Goal: Information Seeking & Learning: Learn about a topic

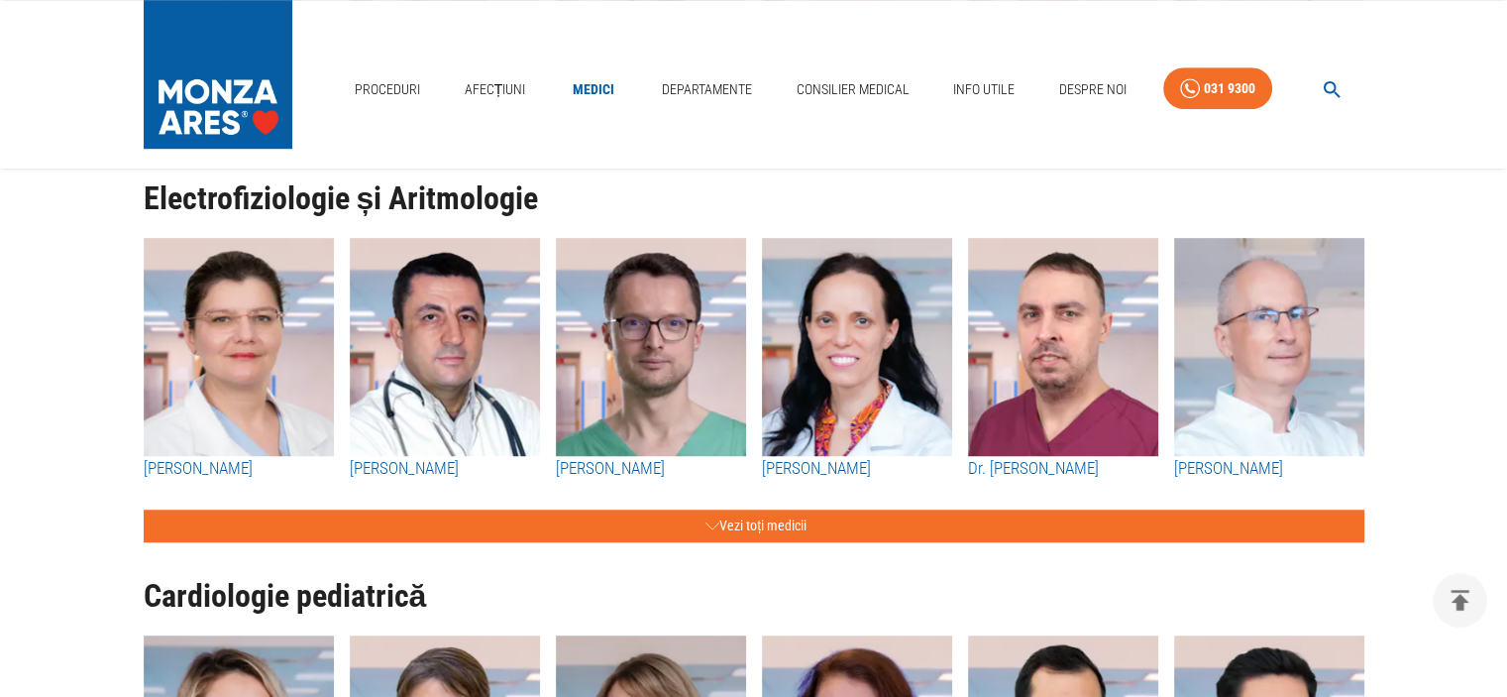
scroll to position [1288, 0]
click at [442, 320] on img "button" at bounding box center [445, 347] width 190 height 218
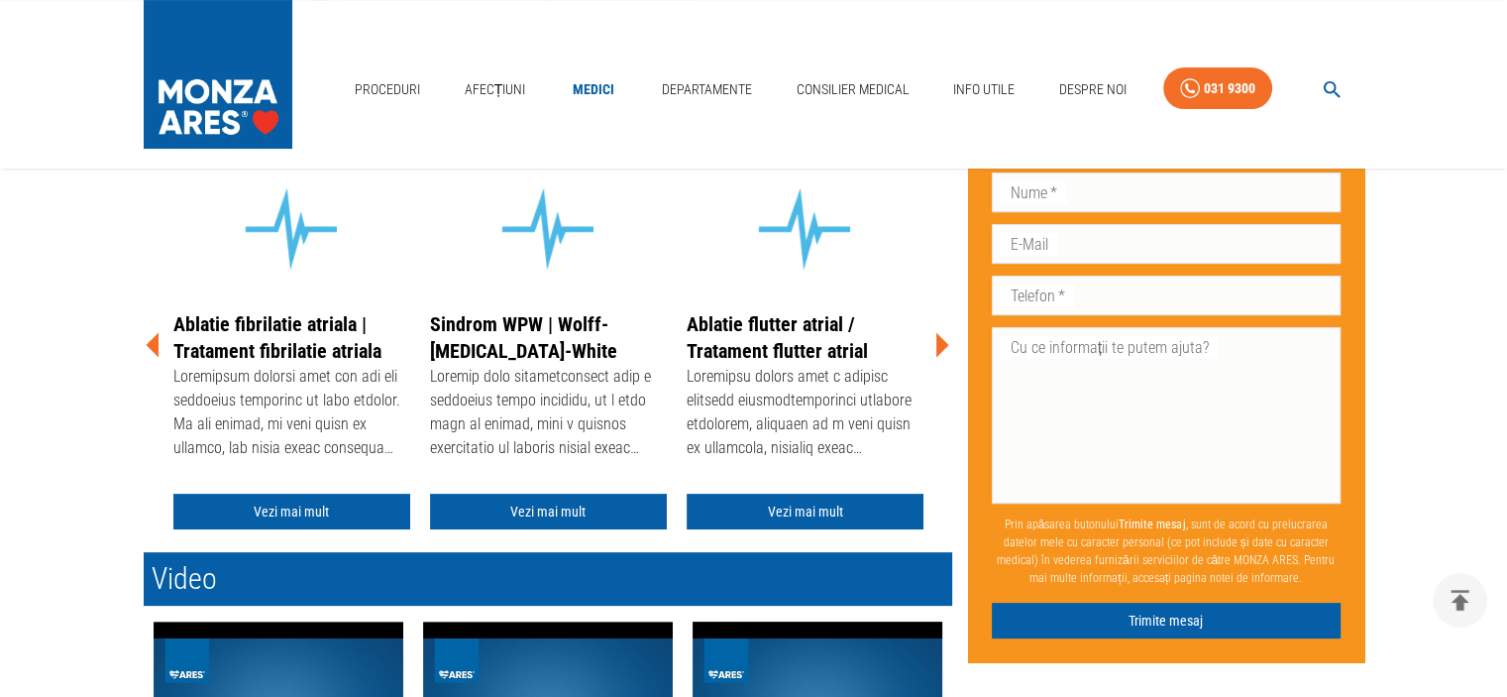
scroll to position [495, 0]
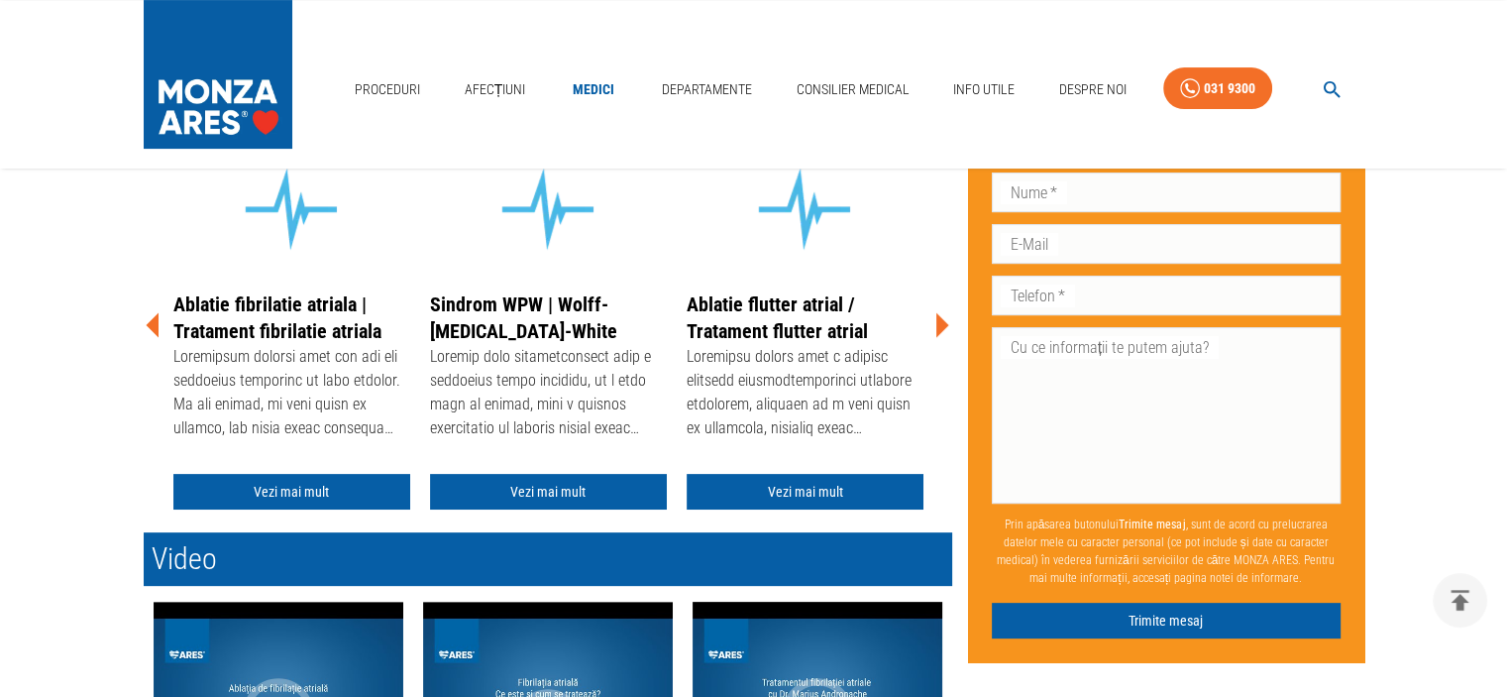
click at [809, 376] on div at bounding box center [805, 394] width 237 height 99
click at [796, 312] on link "Ablatie flutter atrial / Tratament flutter atrial" at bounding box center [777, 317] width 181 height 51
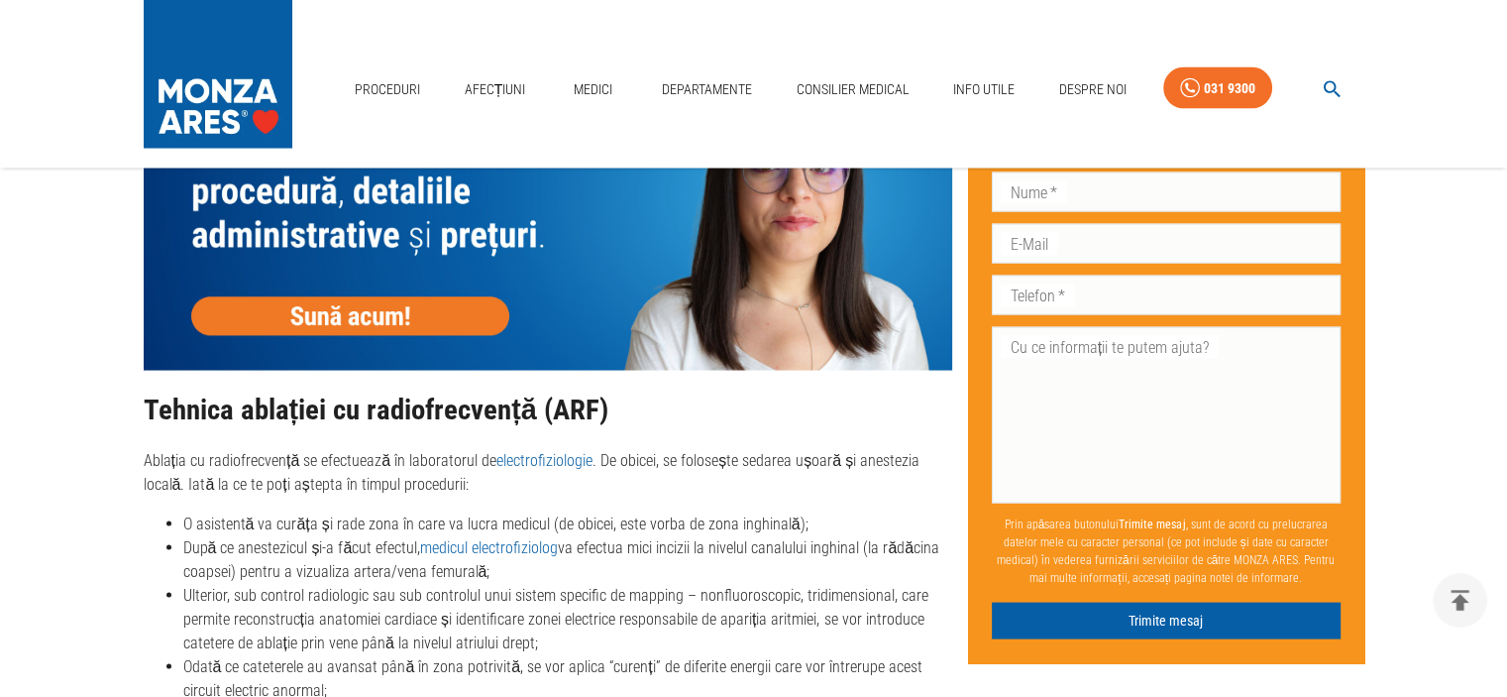
scroll to position [3468, 0]
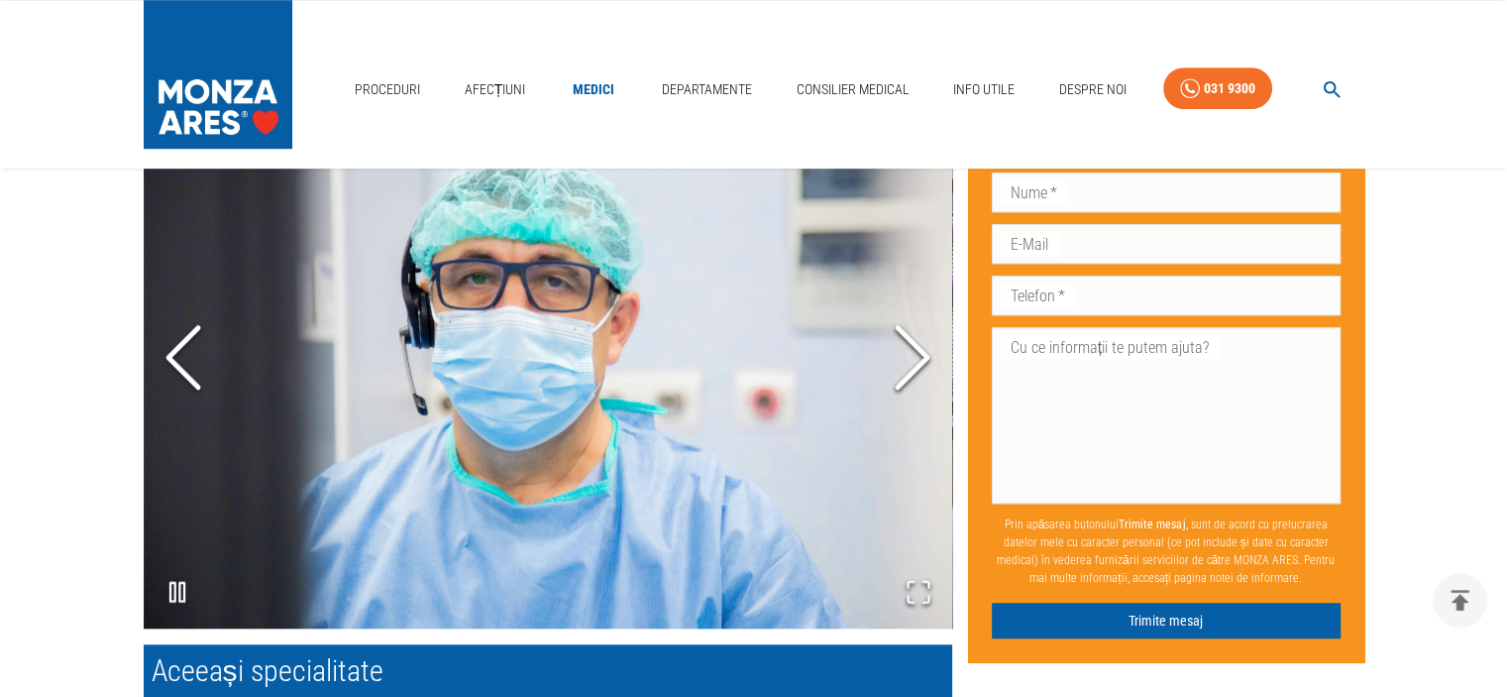
scroll to position [1387, 0]
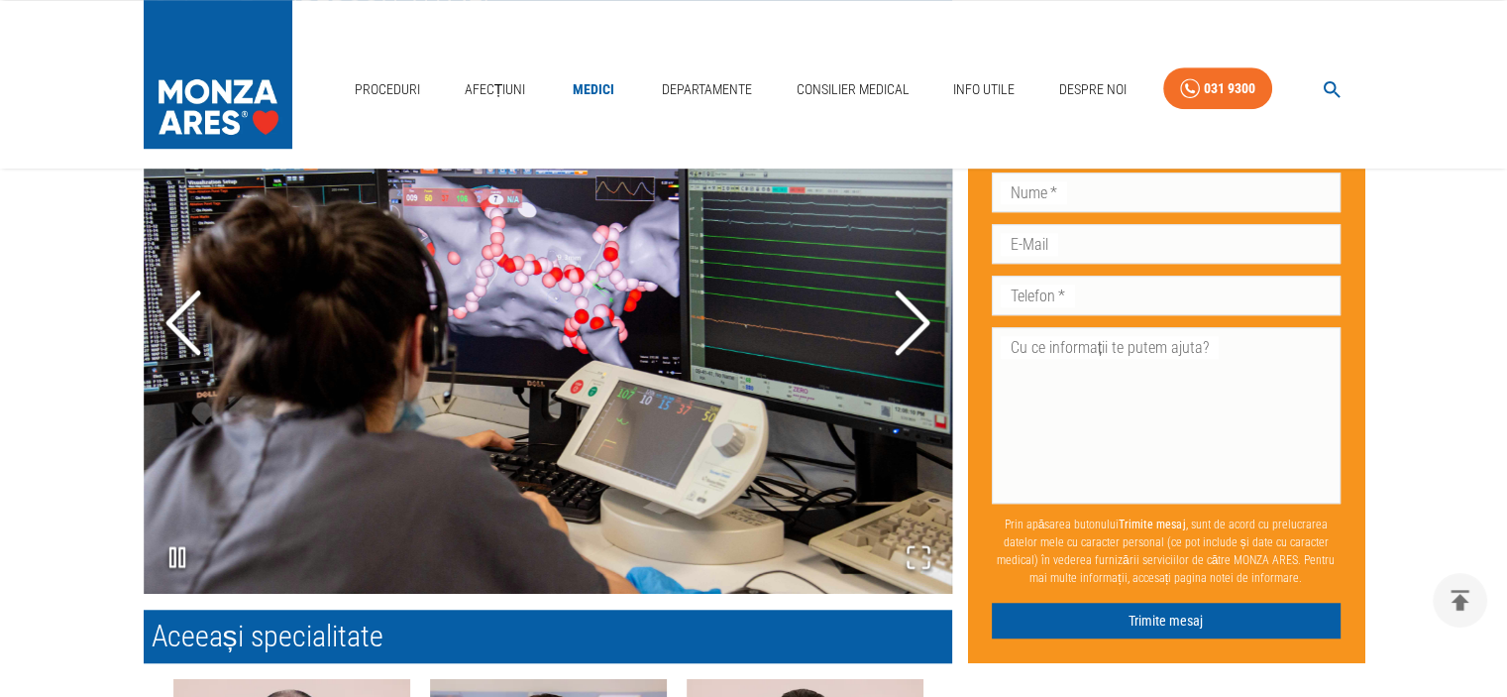
click at [917, 321] on icon "Next Slide" at bounding box center [912, 323] width 59 height 119
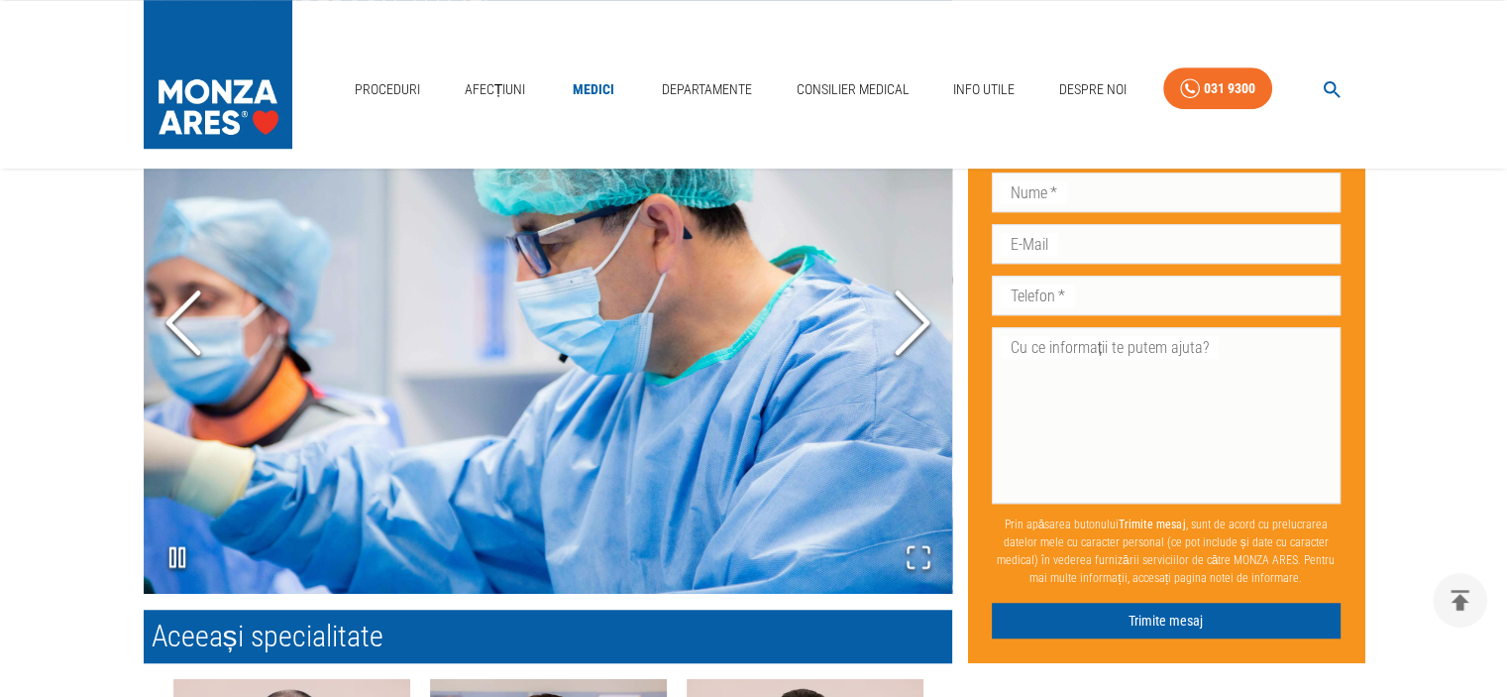
click at [917, 321] on icon "Next Slide" at bounding box center [912, 323] width 59 height 119
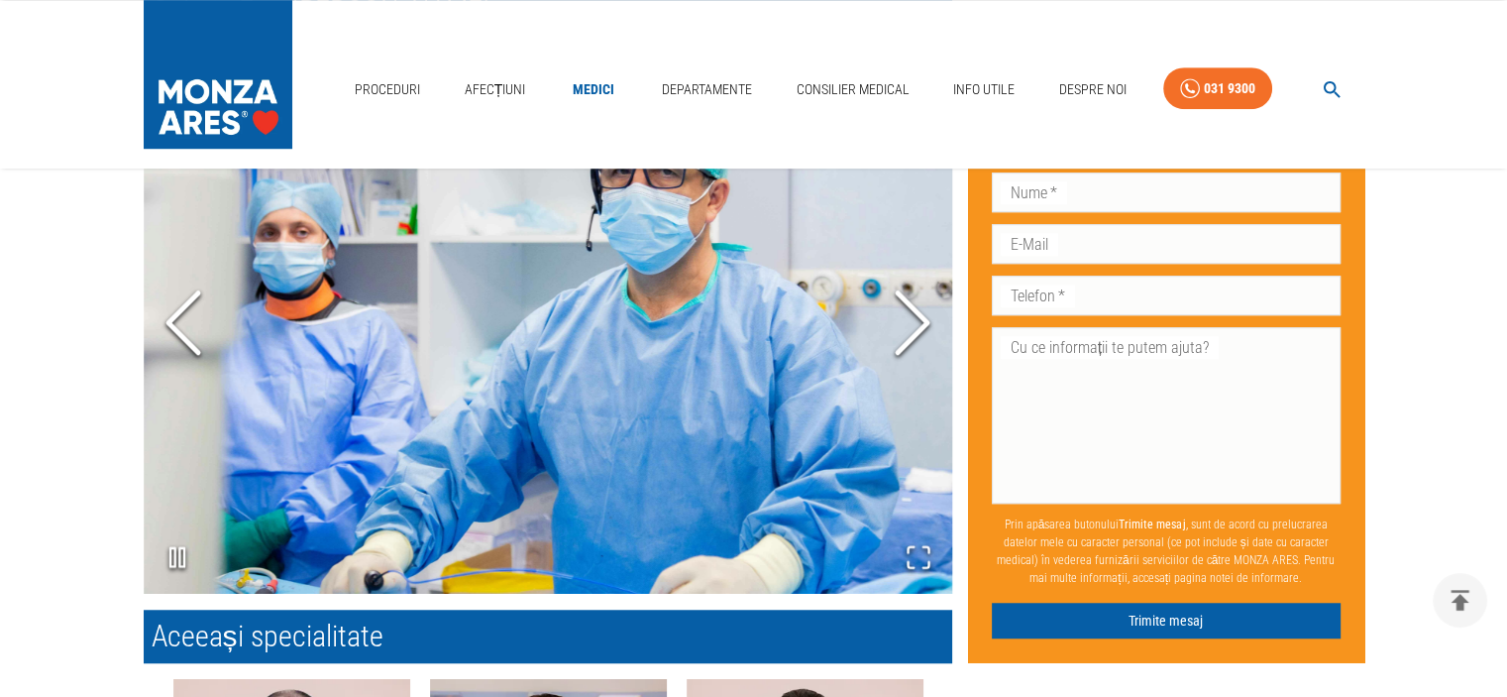
click at [917, 321] on icon "Next Slide" at bounding box center [912, 323] width 59 height 119
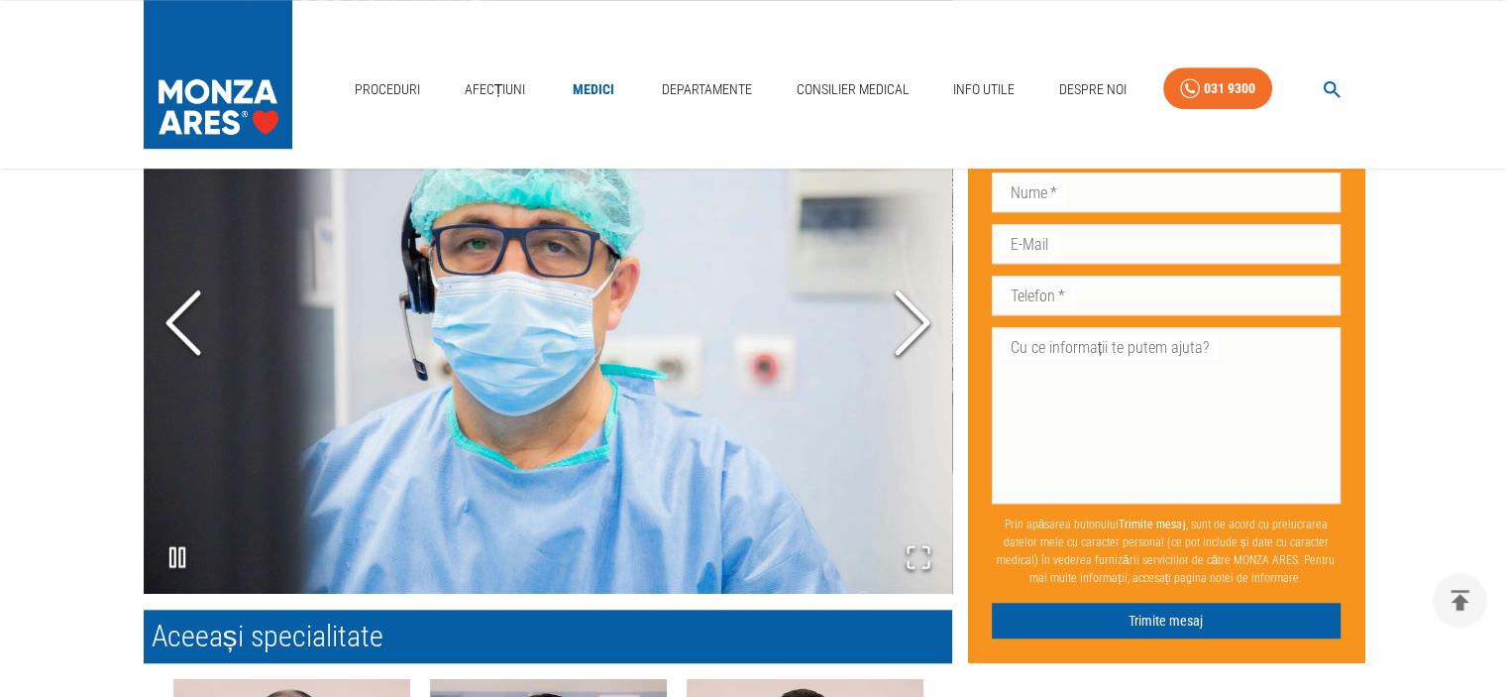
click at [917, 321] on icon "Next Slide" at bounding box center [912, 323] width 59 height 119
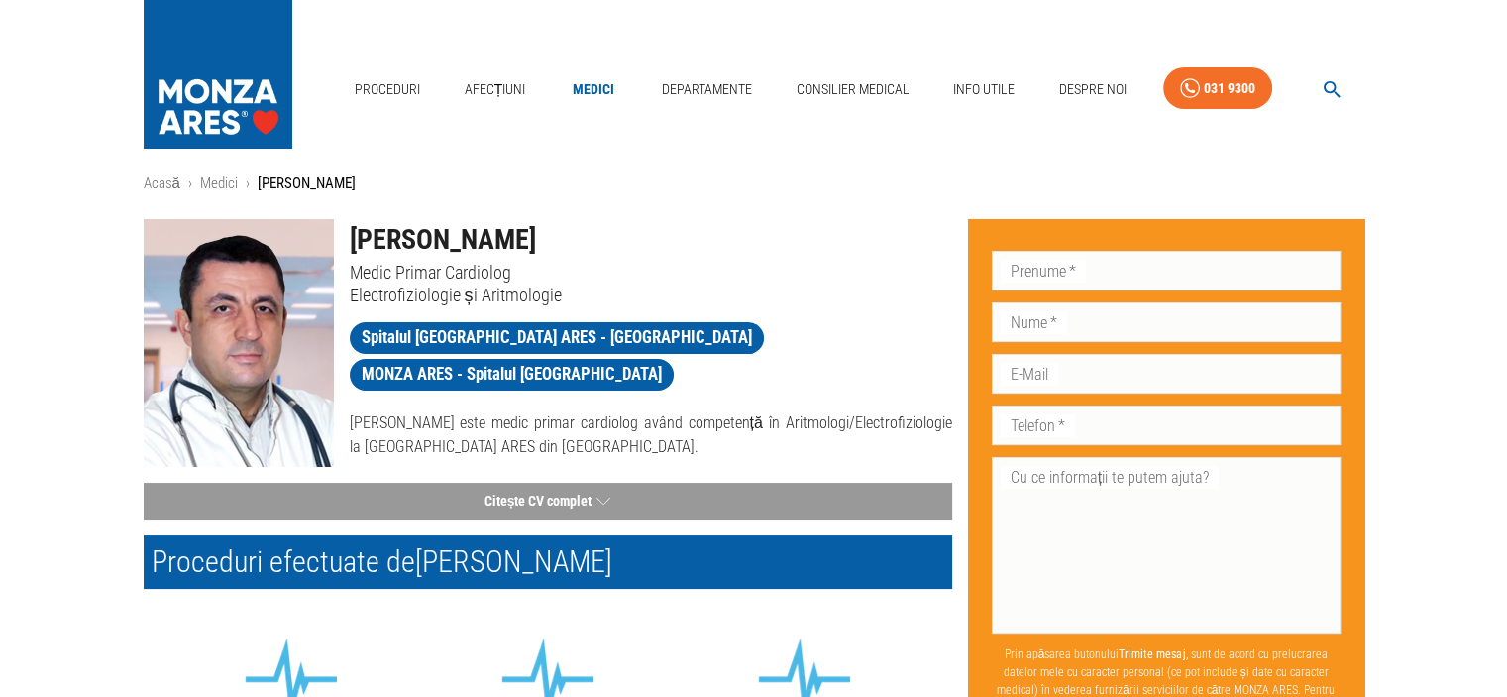
scroll to position [0, 0]
